Goal: Transaction & Acquisition: Purchase product/service

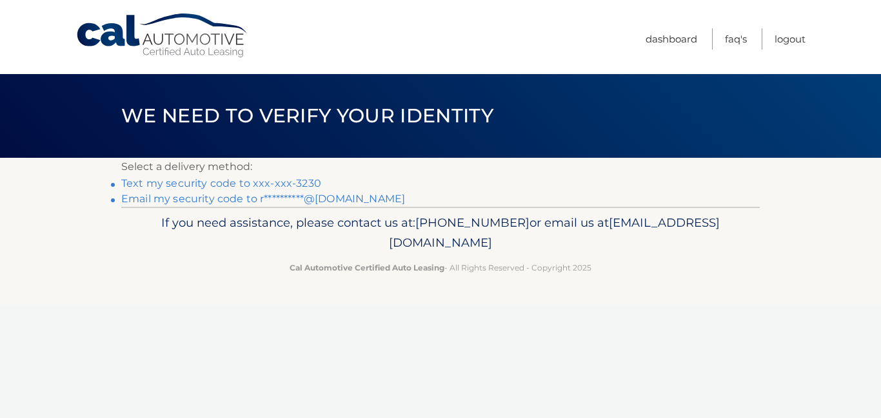
click at [308, 182] on link "Text my security code to xxx-xxx-3230" at bounding box center [221, 183] width 200 height 12
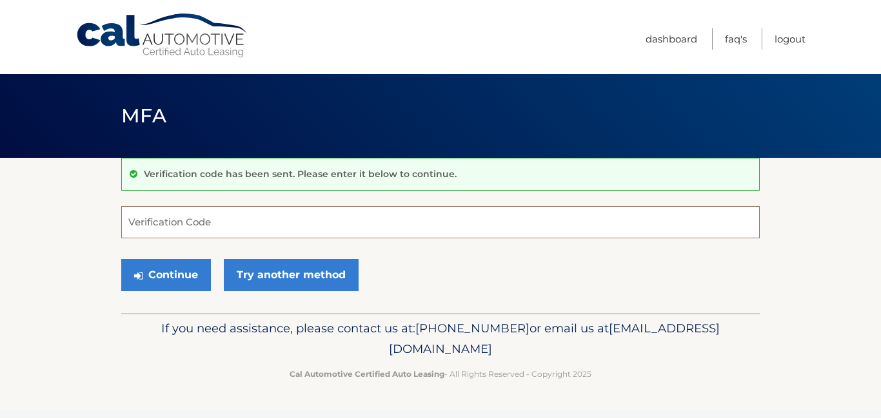
click at [218, 228] on input "Verification Code" at bounding box center [440, 222] width 638 height 32
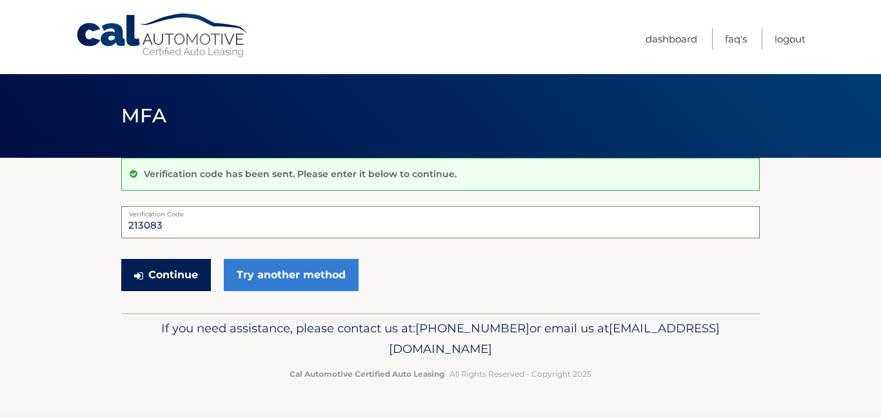
type input "213083"
click at [168, 278] on button "Continue" at bounding box center [166, 275] width 90 height 32
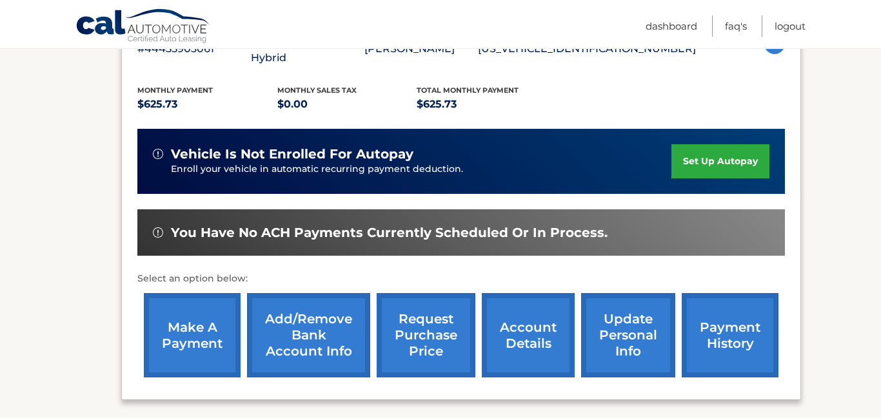
scroll to position [264, 0]
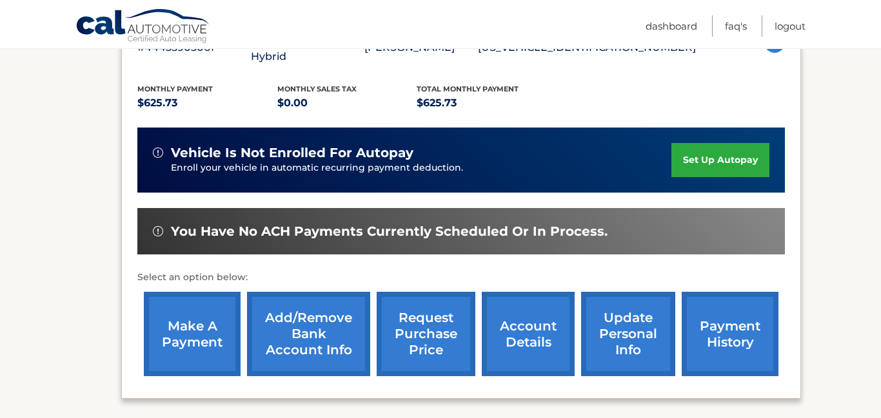
click at [188, 309] on link "make a payment" at bounding box center [192, 334] width 97 height 84
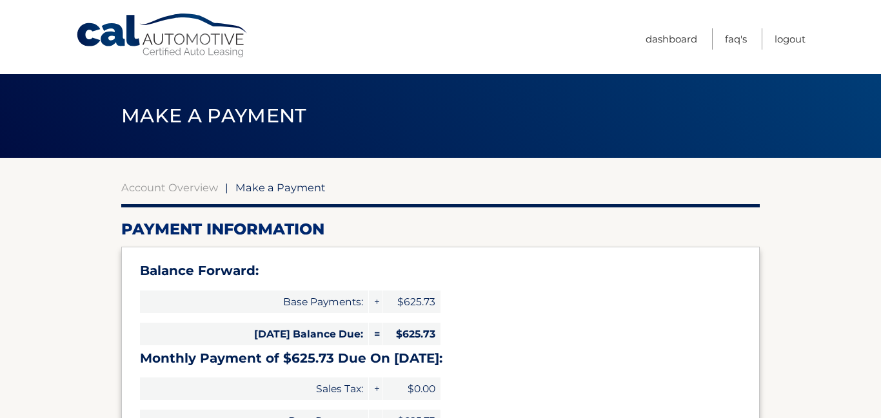
select select "ZTFiNDE1ZDAtYjA5Zi00Y2NkLWJkOWEtOTQ1MmRmZDhjYzk0"
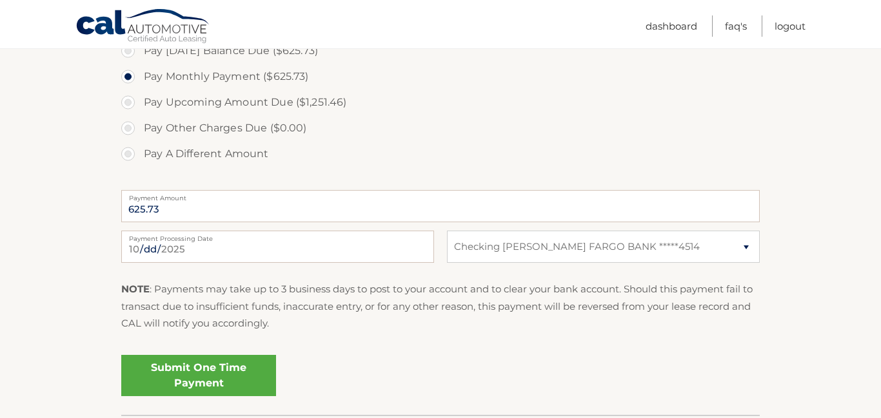
scroll to position [464, 0]
click at [191, 378] on link "Submit One Time Payment" at bounding box center [198, 374] width 155 height 41
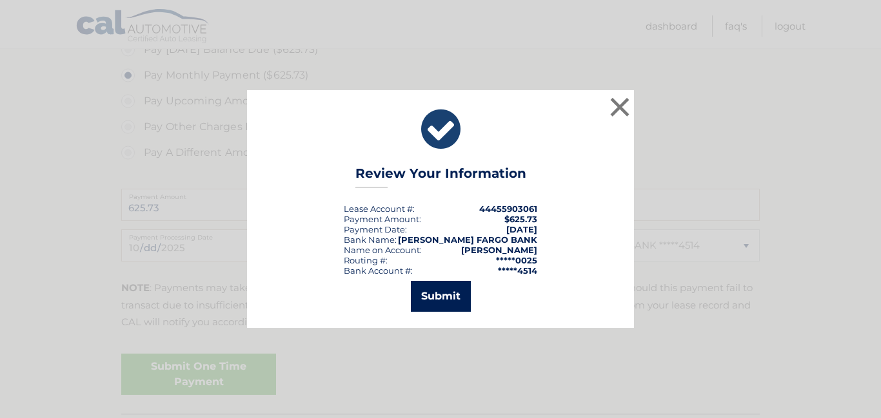
click at [436, 303] on button "Submit" at bounding box center [441, 296] width 60 height 31
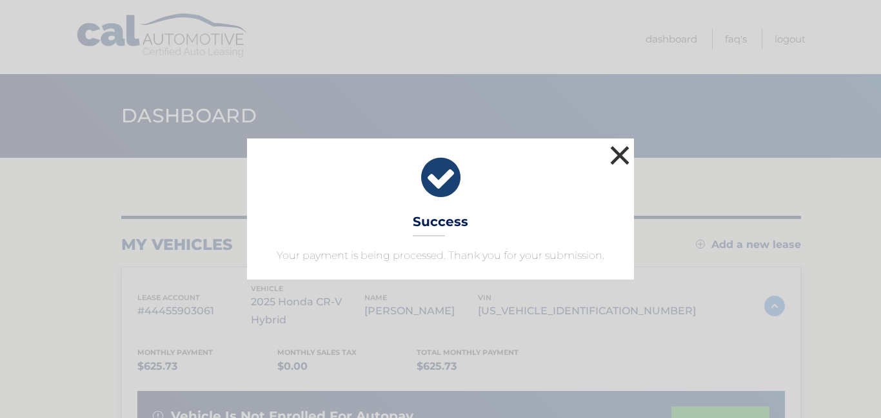
click at [623, 161] on button "×" at bounding box center [620, 155] width 26 height 26
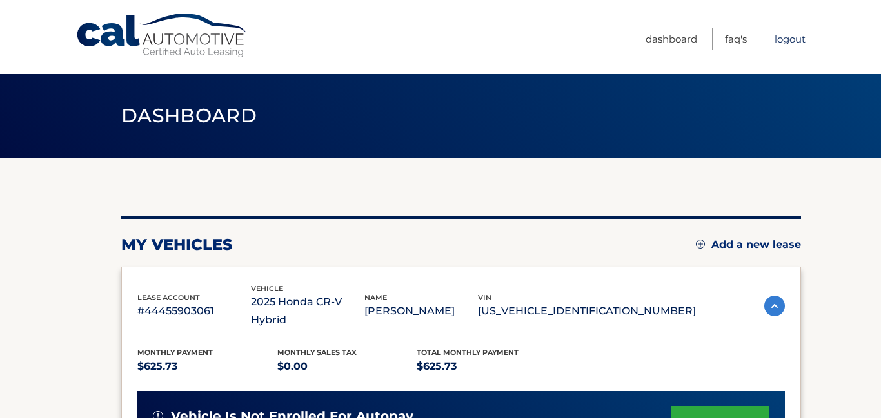
click at [790, 43] on link "Logout" at bounding box center [789, 38] width 31 height 21
